Goal: Information Seeking & Learning: Check status

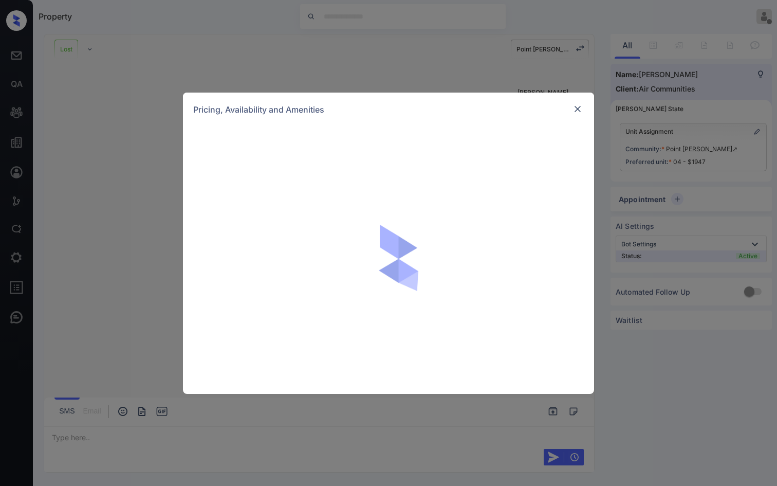
scroll to position [3208, 0]
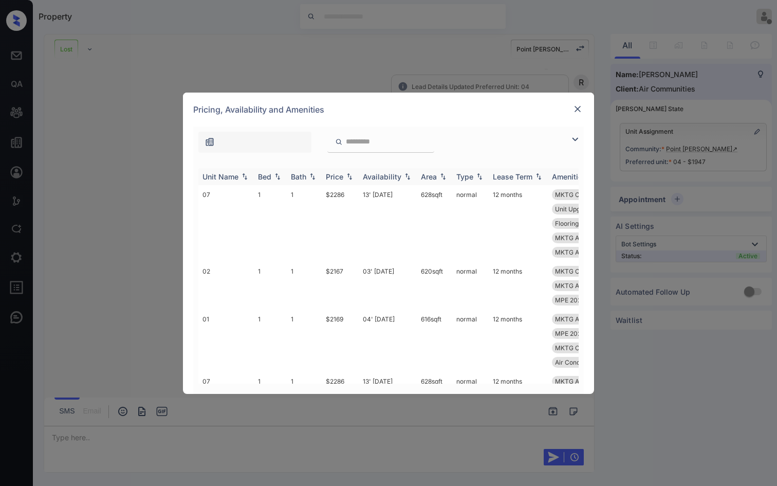
click at [244, 176] on img at bounding box center [244, 176] width 10 height 7
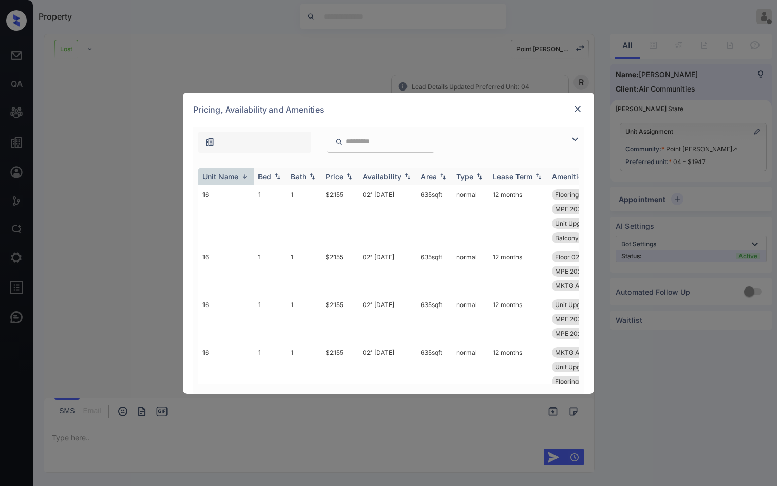
click at [244, 173] on img at bounding box center [244, 177] width 10 height 8
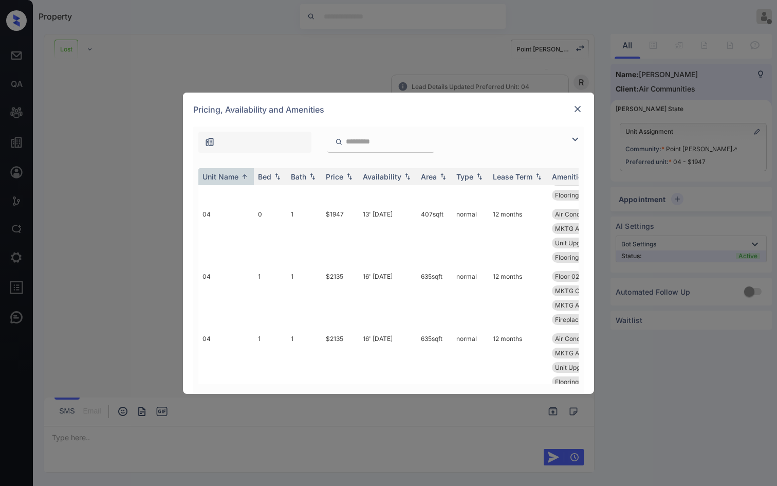
scroll to position [7796, 0]
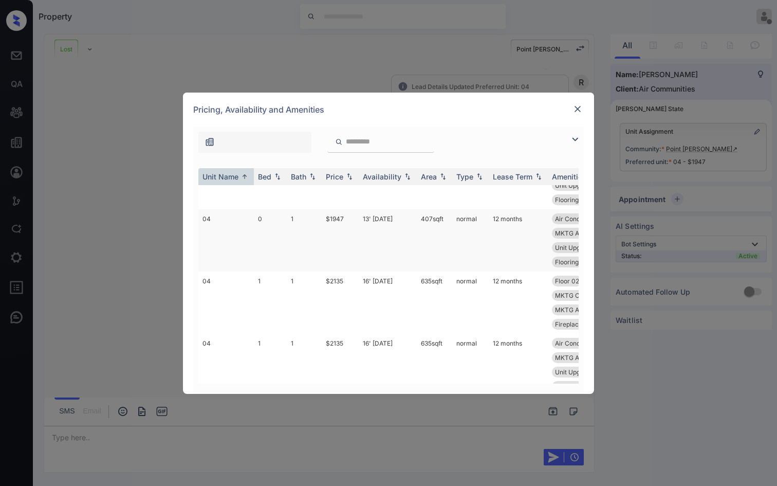
click at [241, 257] on td "04" at bounding box center [225, 240] width 55 height 62
click at [230, 252] on td "04" at bounding box center [225, 240] width 55 height 62
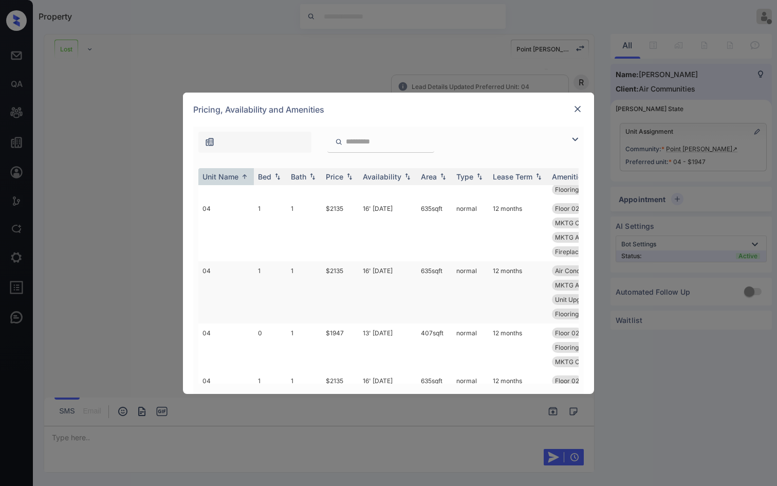
click at [262, 319] on td "1" at bounding box center [270, 292] width 33 height 62
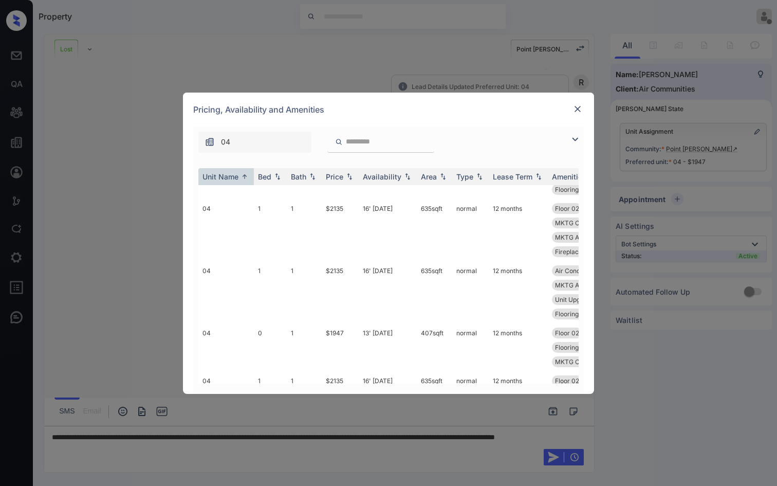
click at [263, 302] on td "1" at bounding box center [270, 292] width 33 height 62
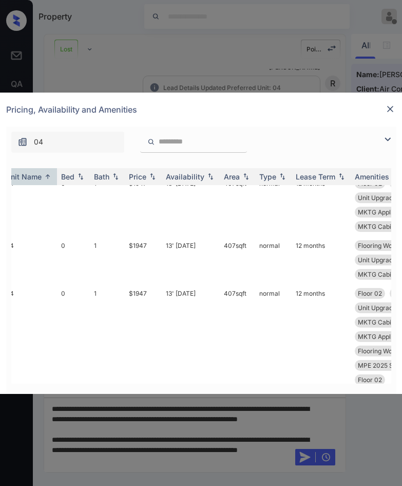
scroll to position [9061, 0]
